Goal: Find specific page/section: Find specific page/section

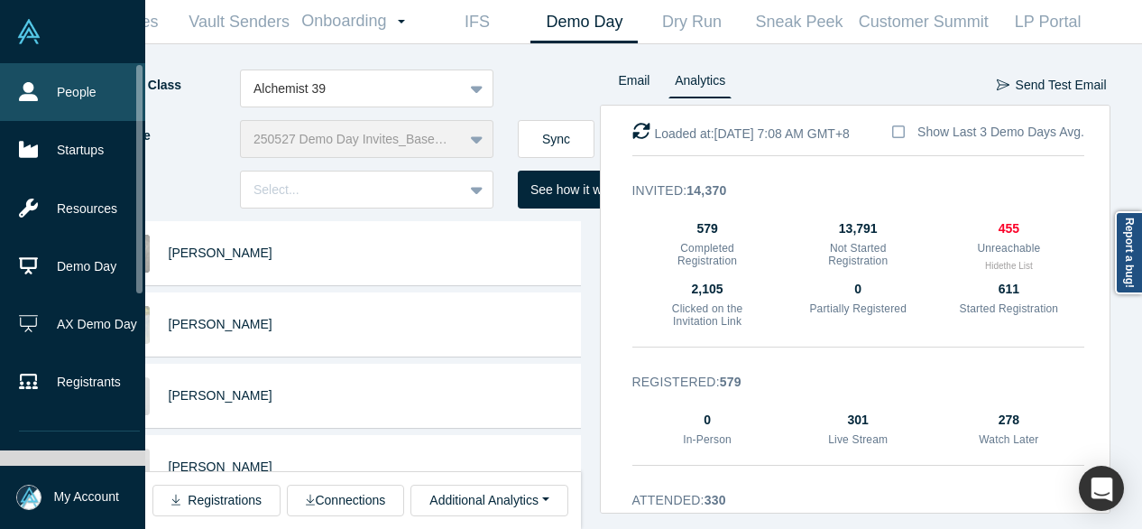
click at [65, 94] on link "People" at bounding box center [79, 92] width 159 height 58
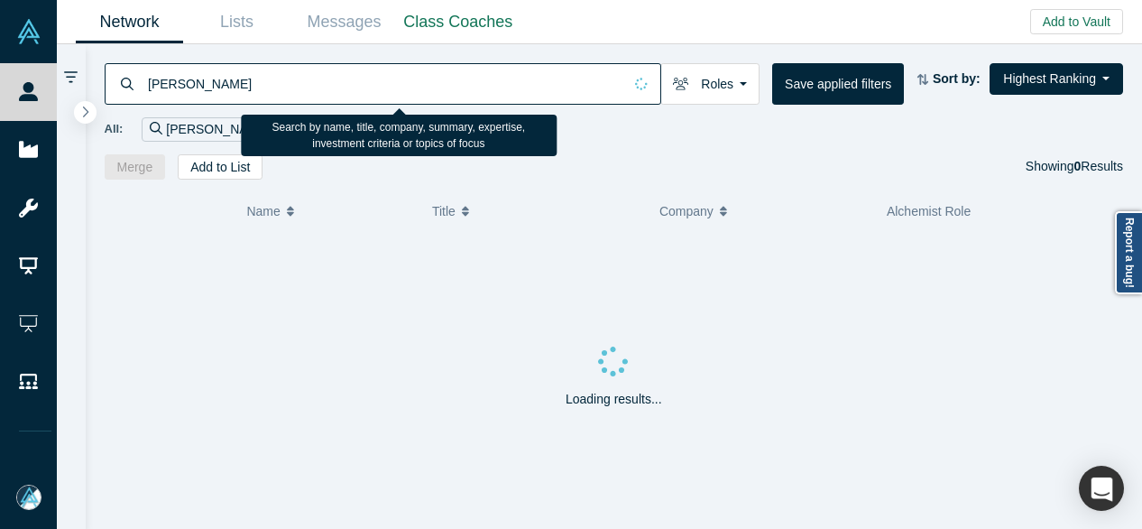
drag, startPoint x: 262, startPoint y: 85, endPoint x: 146, endPoint y: 87, distance: 115.5
click at [146, 87] on input "[PERSON_NAME]" at bounding box center [384, 83] width 476 height 42
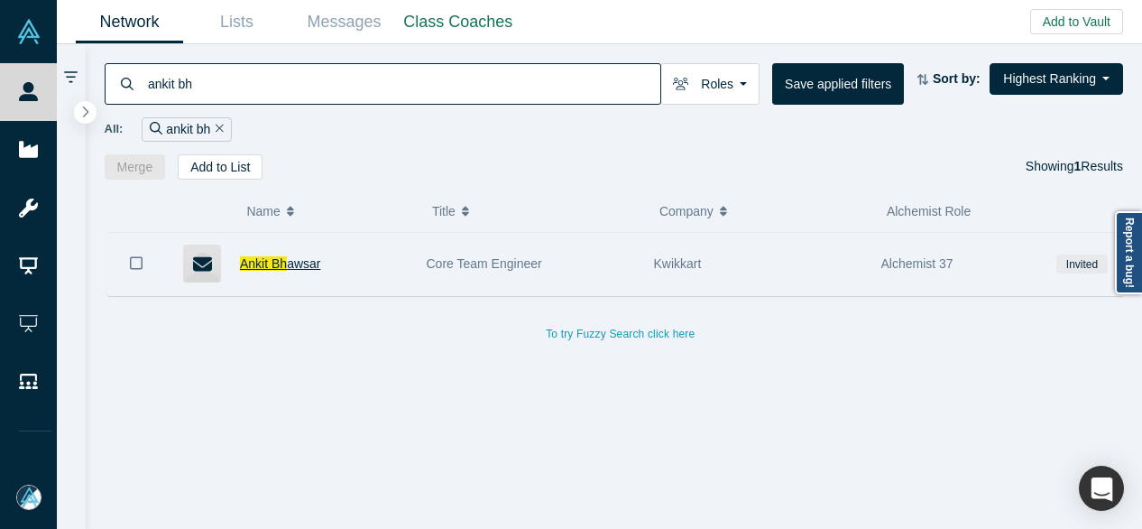
type input "ankit bh"
click at [287, 263] on span "awsar" at bounding box center [303, 263] width 33 height 14
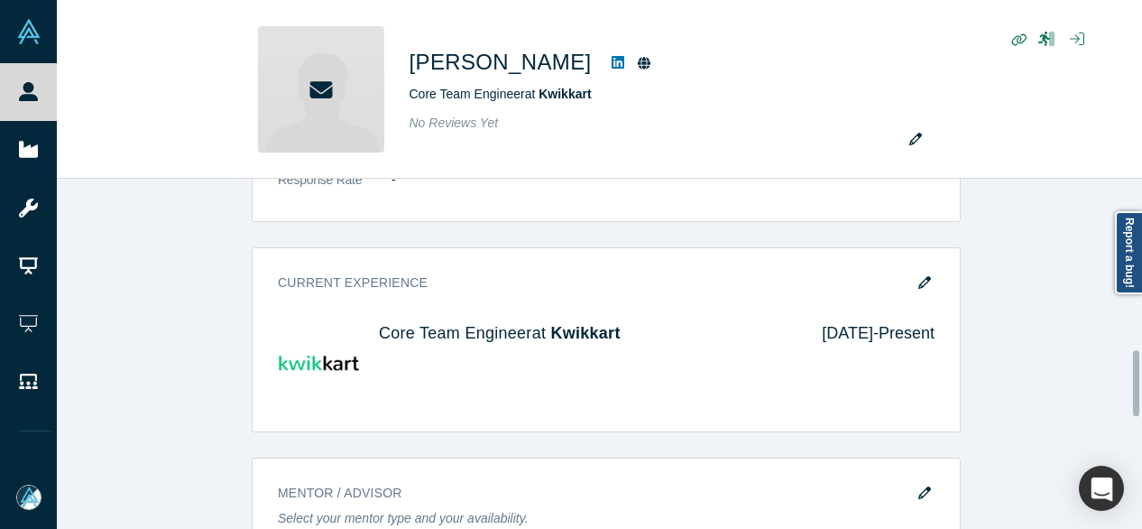
scroll to position [902, 0]
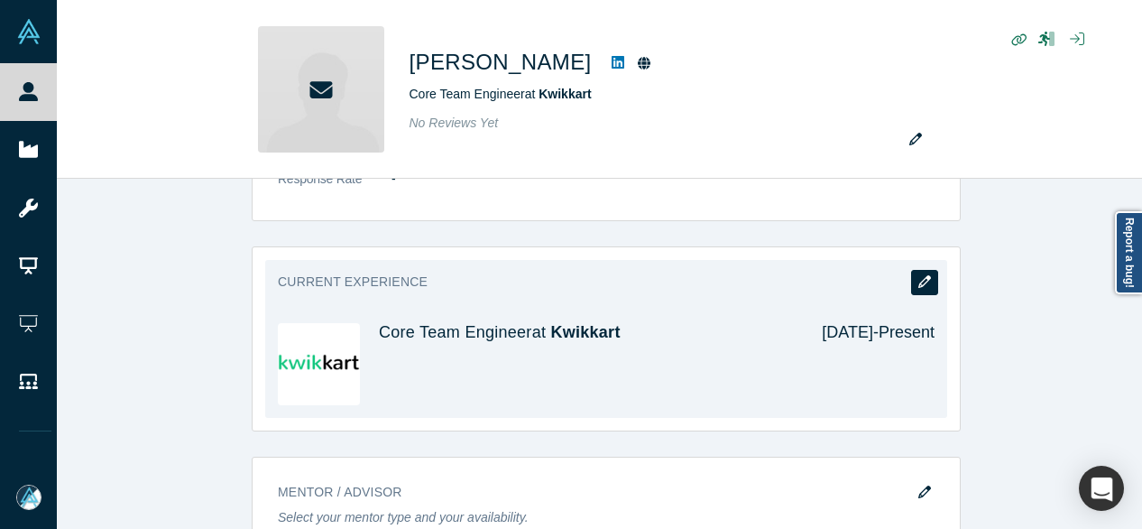
click at [918, 279] on icon "button" at bounding box center [924, 281] width 13 height 13
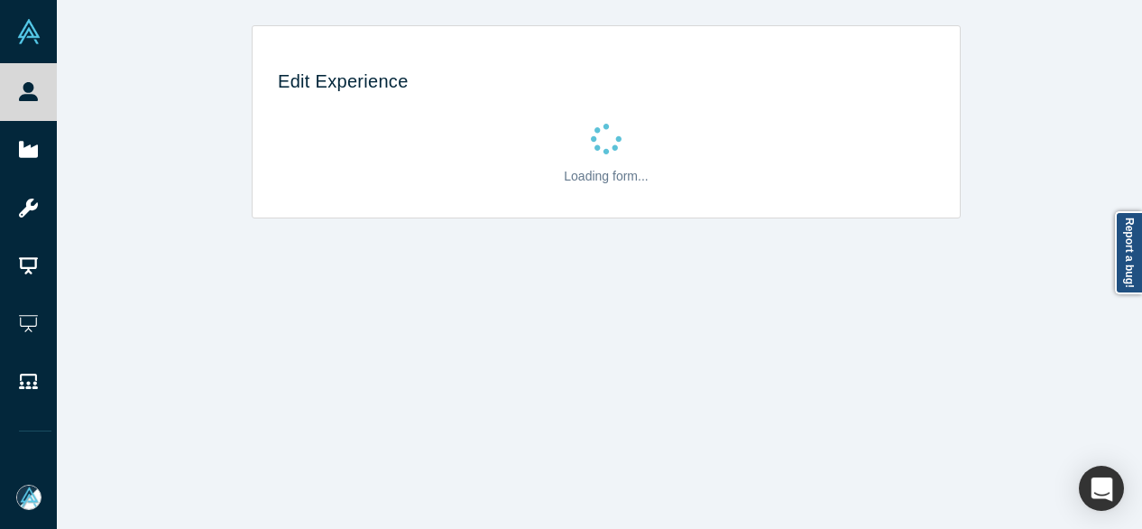
scroll to position [0, 0]
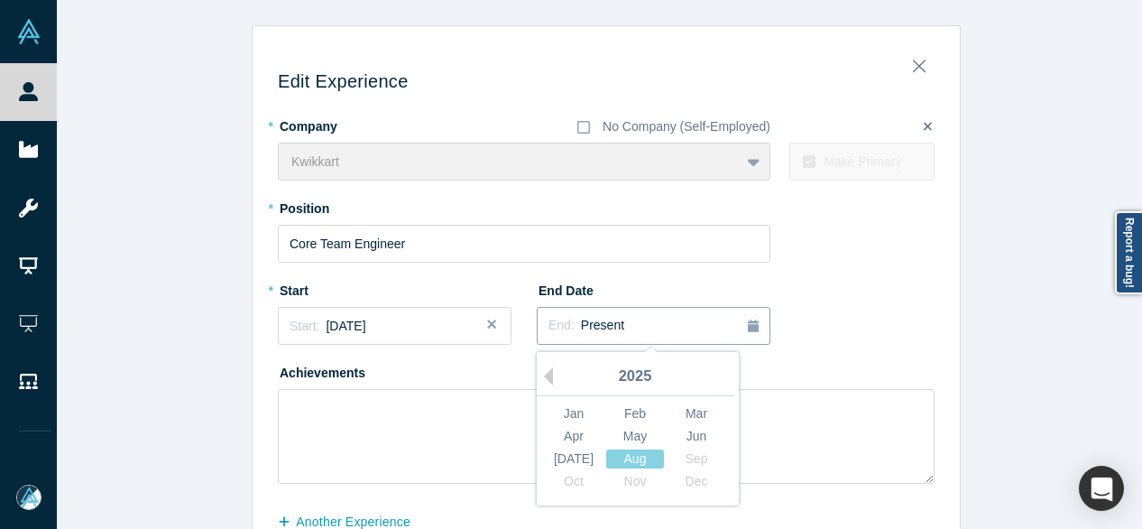
click at [671, 330] on div "End: Present" at bounding box center [653, 326] width 210 height 20
click at [541, 374] on button "Previous Year" at bounding box center [544, 376] width 18 height 18
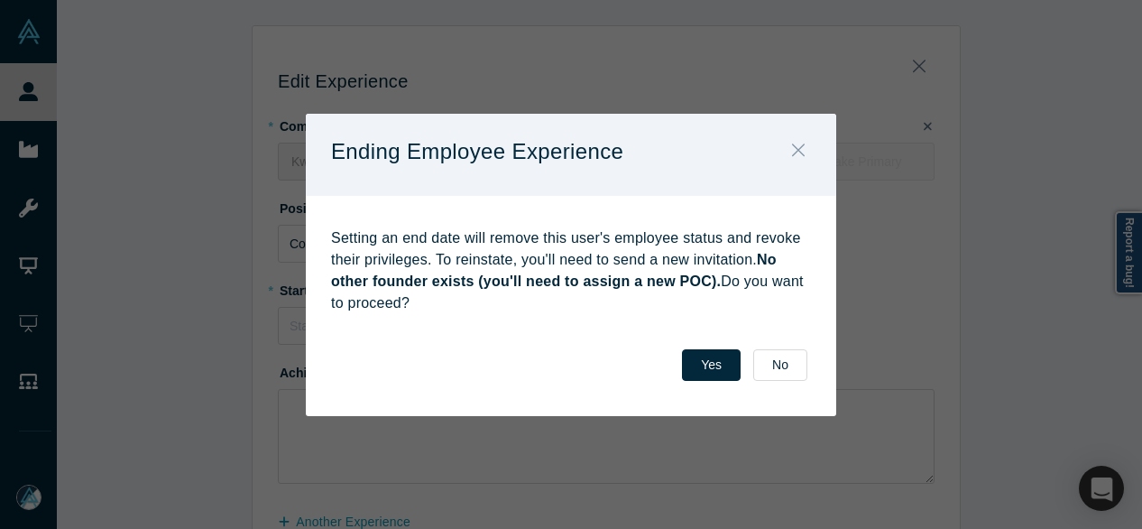
click at [802, 145] on icon "Close" at bounding box center [798, 150] width 13 height 20
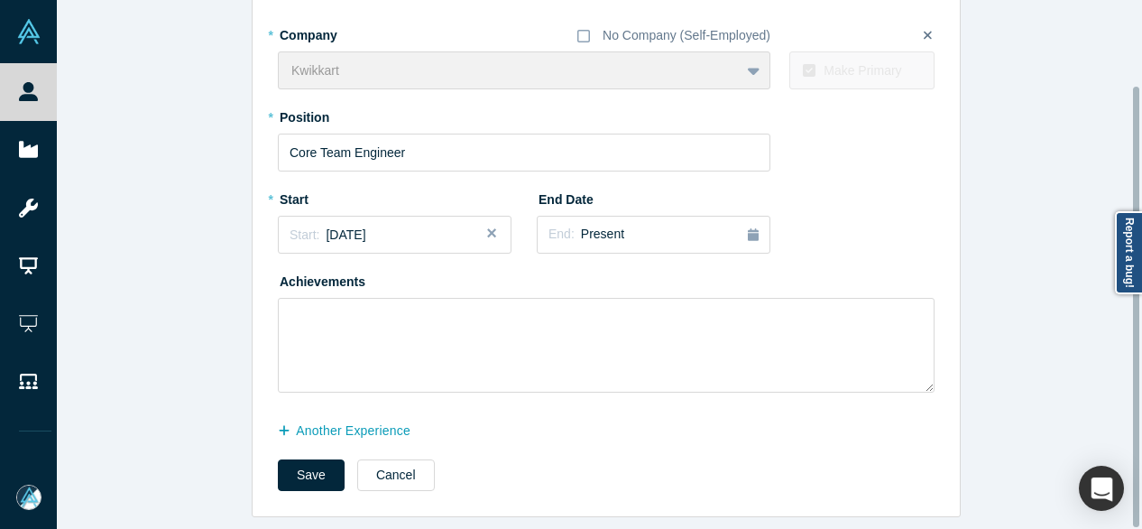
scroll to position [103, 0]
click at [368, 461] on button "Cancel" at bounding box center [396, 475] width 78 height 32
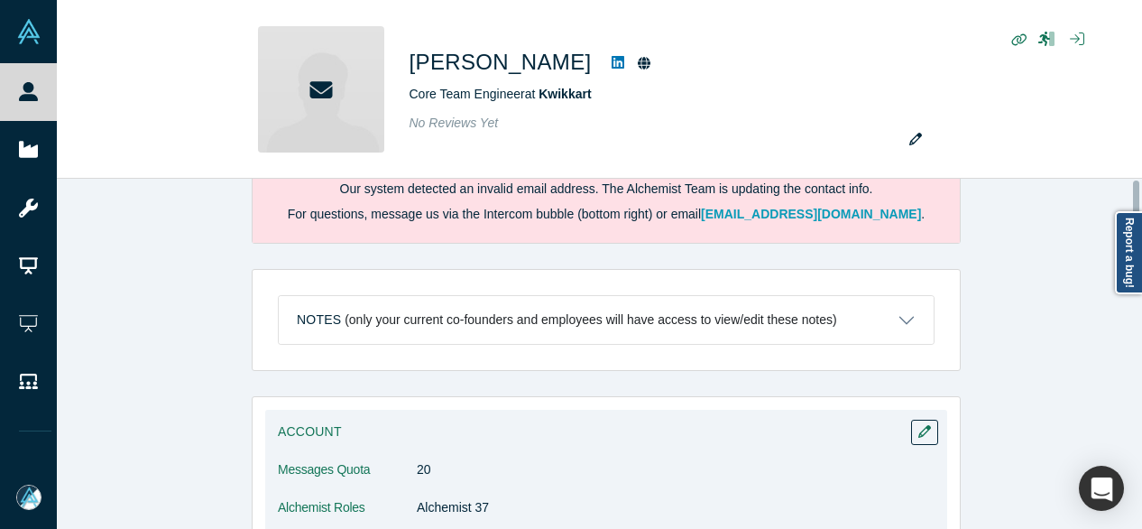
scroll to position [0, 0]
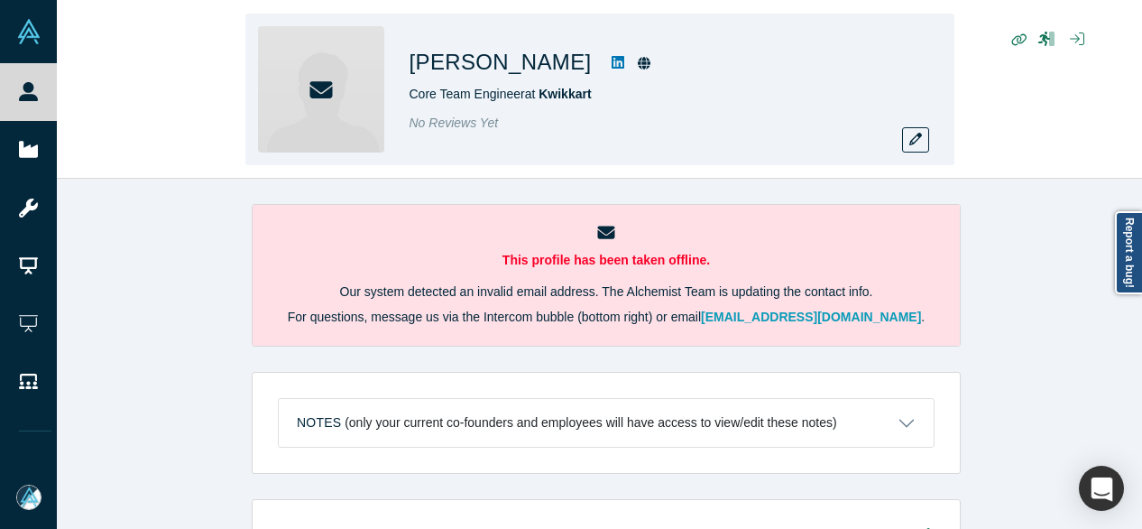
click at [185, 75] on div "[PERSON_NAME] Core Team Engineer at Kwikkart No Reviews Yet" at bounding box center [599, 90] width 1085 height 178
